Goal: Use online tool/utility: Utilize a website feature to perform a specific function

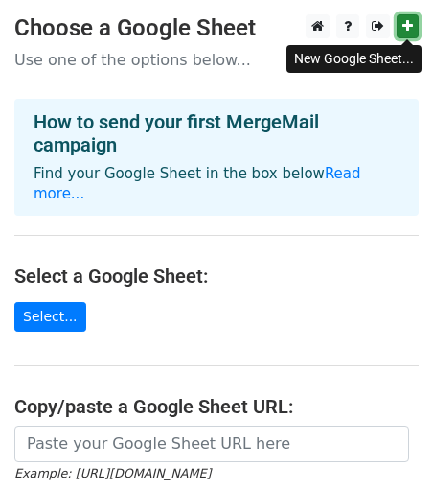
click at [408, 24] on icon at bounding box center [407, 25] width 11 height 13
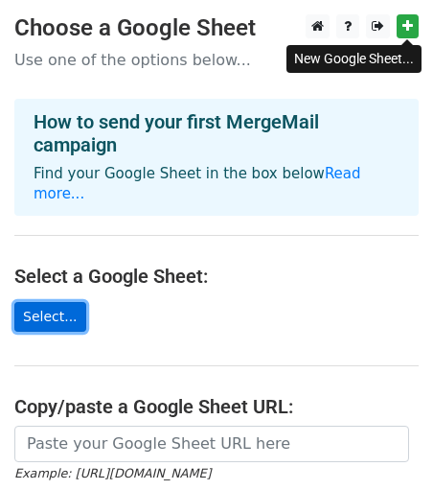
click at [60, 302] on link "Select..." at bounding box center [50, 317] width 72 height 30
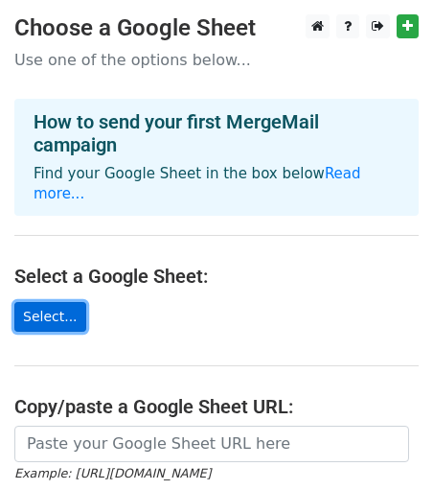
click at [53, 302] on link "Select..." at bounding box center [50, 317] width 72 height 30
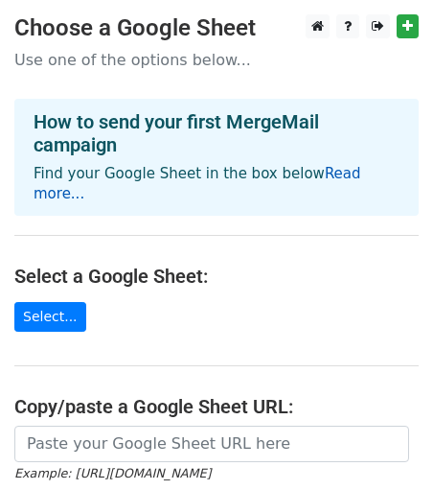
click at [322, 169] on link "Read more..." at bounding box center [198, 183] width 328 height 37
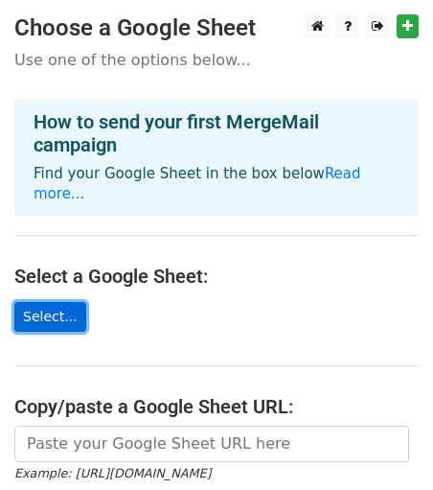
click at [40, 302] on link "Select..." at bounding box center [50, 317] width 72 height 30
click at [62, 303] on link "Select..." at bounding box center [50, 317] width 72 height 30
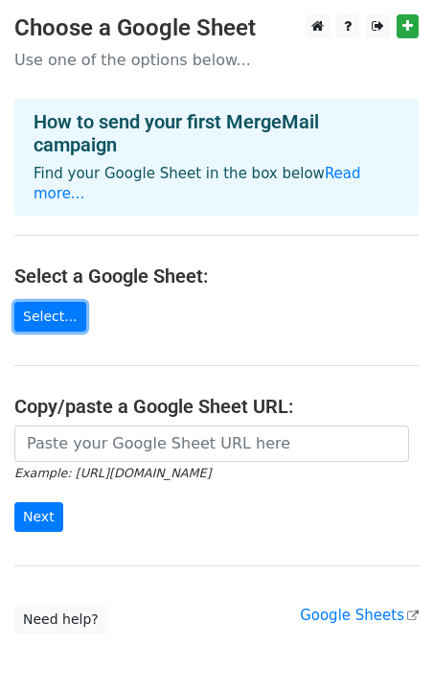
click at [49, 302] on link "Select..." at bounding box center [50, 317] width 72 height 30
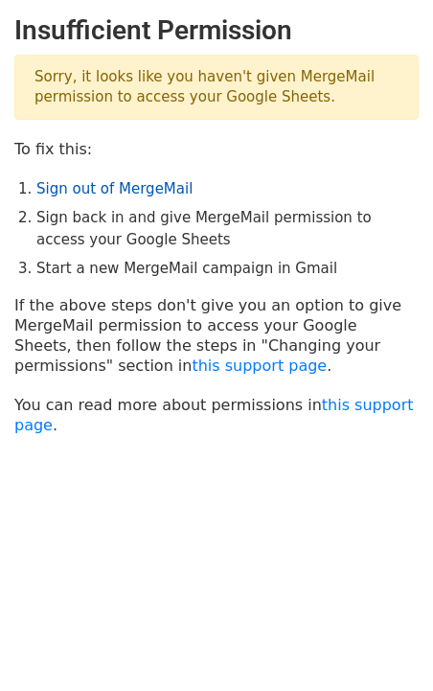
click at [127, 192] on link "Sign out of MergeMail" at bounding box center [114, 188] width 156 height 17
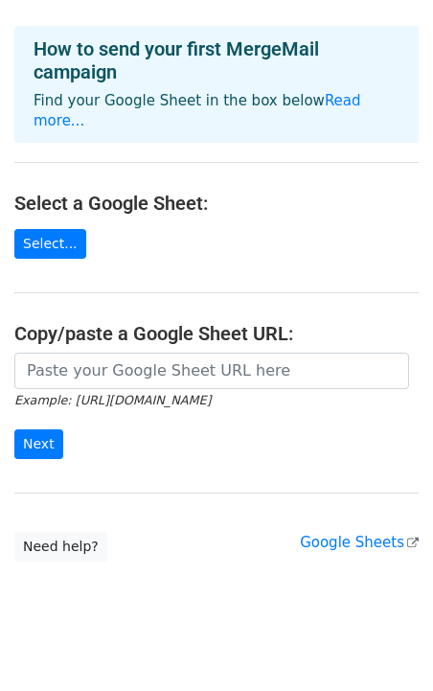
scroll to position [75, 0]
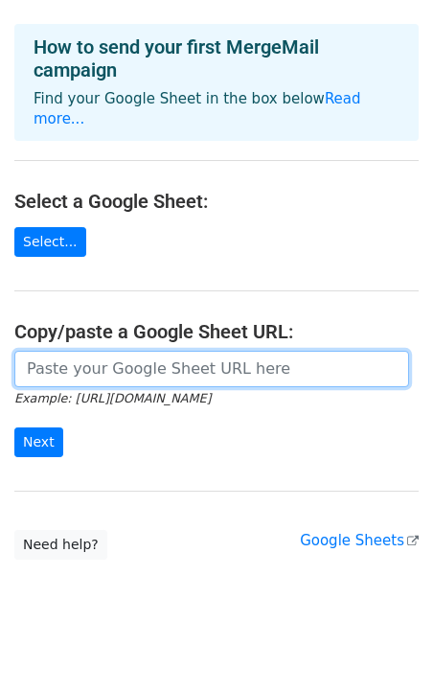
click at [140, 351] on input "url" at bounding box center [211, 369] width 395 height 36
click at [96, 351] on input "url" at bounding box center [211, 369] width 395 height 36
paste input "https://docs.google.com/spreadsheets/d/1v3ktqfbdp5cSuAW1wlB5HtltX1a16-HIJVMD1hK…"
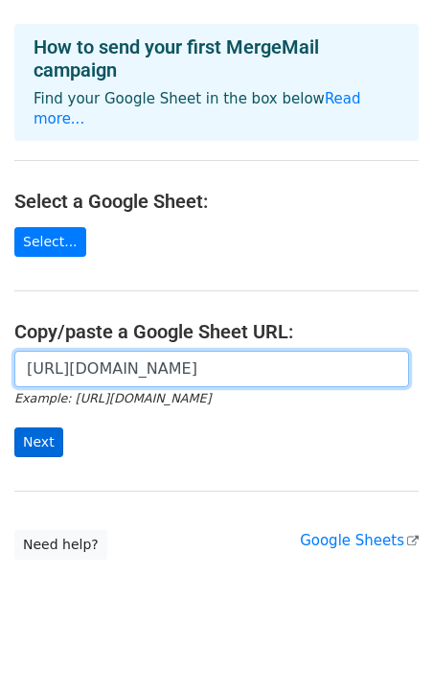
type input "https://docs.google.com/spreadsheets/d/1v3ktqfbdp5cSuAW1wlB5HtltX1a16-HIJVMD1hK…"
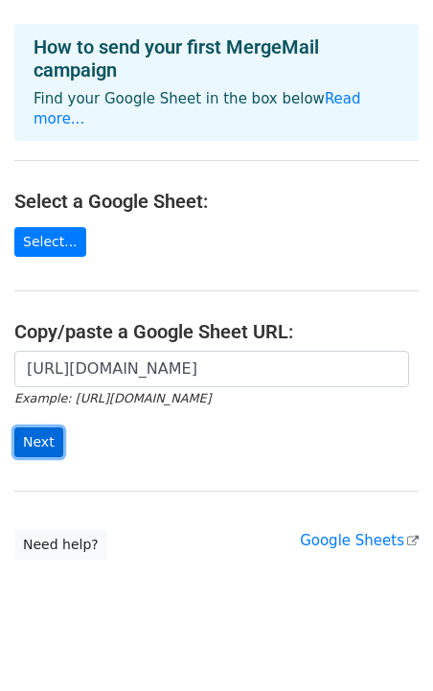
scroll to position [0, 0]
click at [40, 427] on input "Next" at bounding box center [38, 442] width 49 height 30
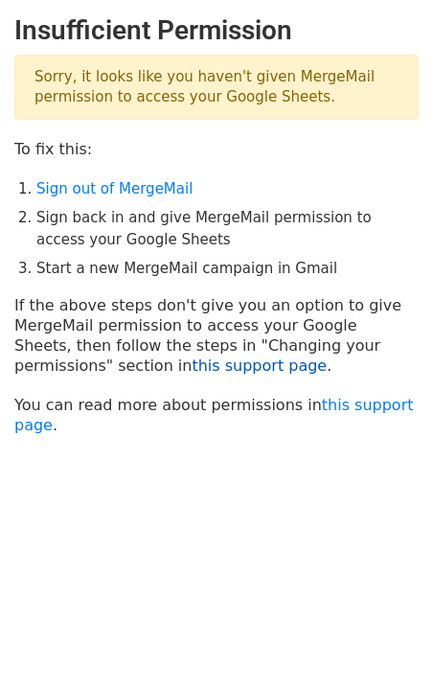
click at [192, 368] on link "this support page" at bounding box center [259, 365] width 135 height 18
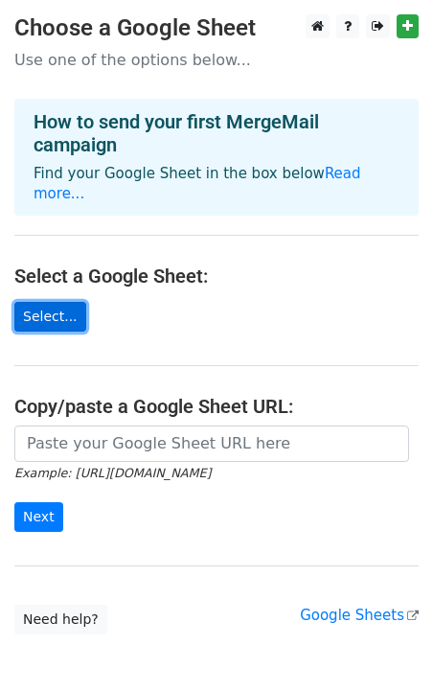
click at [65, 302] on link "Select..." at bounding box center [50, 317] width 72 height 30
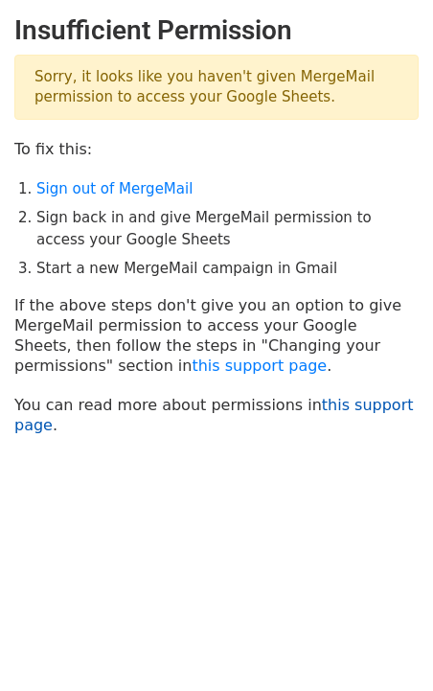
click at [356, 411] on link "this support page" at bounding box center [214, 415] width 400 height 38
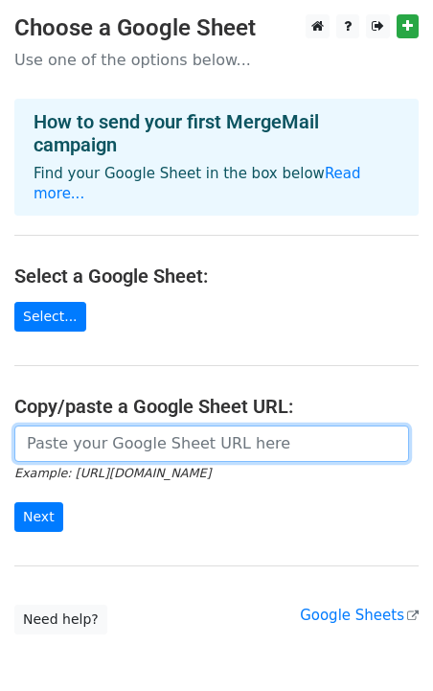
click at [46, 425] on input "url" at bounding box center [211, 443] width 395 height 36
paste input "[URL][DOMAIN_NAME]"
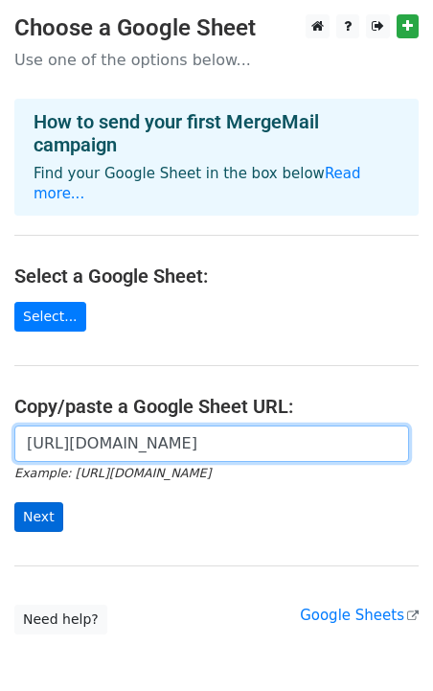
type input "https://docs.google.com/spreadsheets/d/1v3ktqfbdp5cSuAW1wlB5HtltX1a16-HIJVMD1hK…"
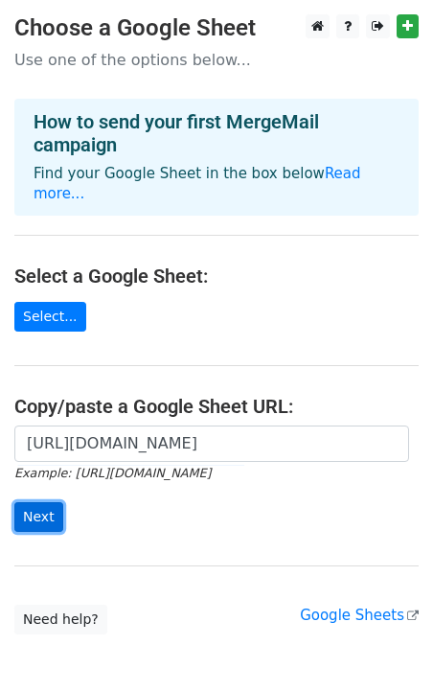
scroll to position [0, 0]
click at [36, 502] on input "Next" at bounding box center [38, 517] width 49 height 30
